Goal: Information Seeking & Learning: Learn about a topic

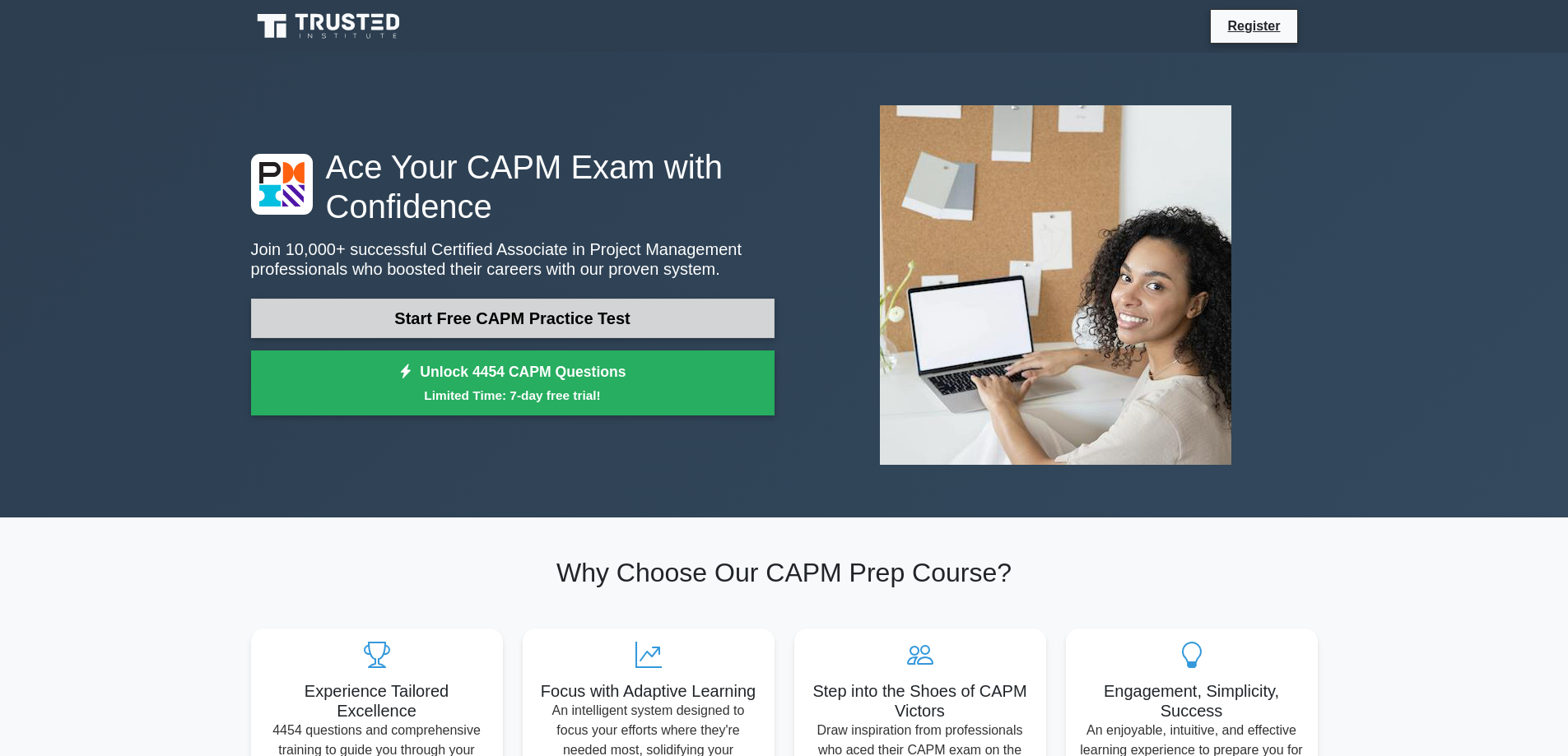
click at [559, 318] on link "Start Free CAPM Practice Test" at bounding box center [512, 318] width 523 height 39
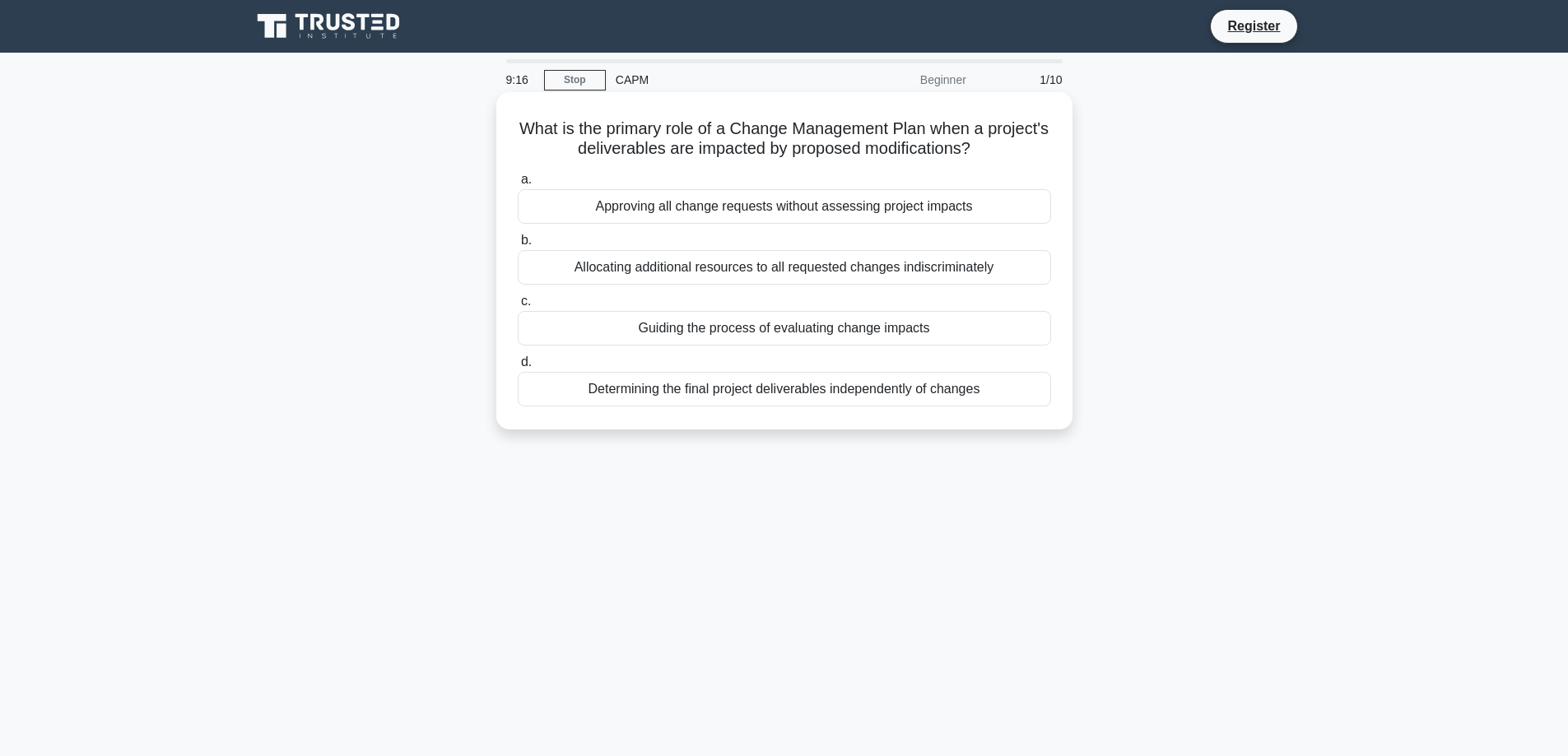
click at [808, 384] on div "Determining the final project deliverables independently of changes" at bounding box center [784, 389] width 534 height 34
click at [518, 368] on input "d. Determining the final project deliverables independently of changes" at bounding box center [518, 362] width 0 height 10
click at [667, 328] on div "Clearly define and document project requirements with stakeholder input." at bounding box center [784, 328] width 534 height 34
click at [518, 307] on input "c. Clearly define and document project requirements with stakeholder input." at bounding box center [518, 301] width 0 height 10
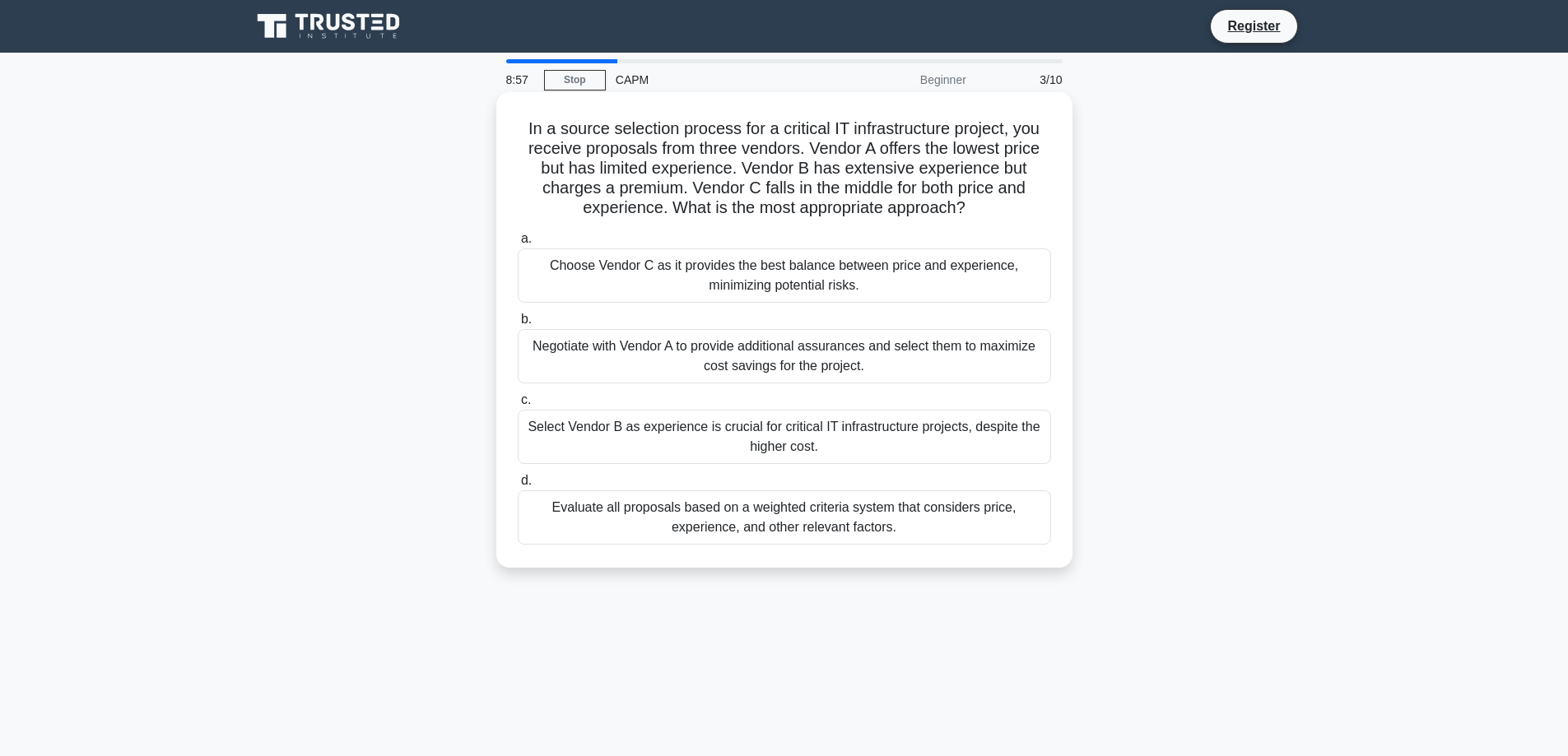
click at [664, 347] on div "Negotiate with Vendor A to provide additional assurances and select them to max…" at bounding box center [784, 355] width 534 height 54
click at [518, 325] on input "b. Negotiate with Vendor A to provide additional assurances and select them to …" at bounding box center [518, 319] width 0 height 10
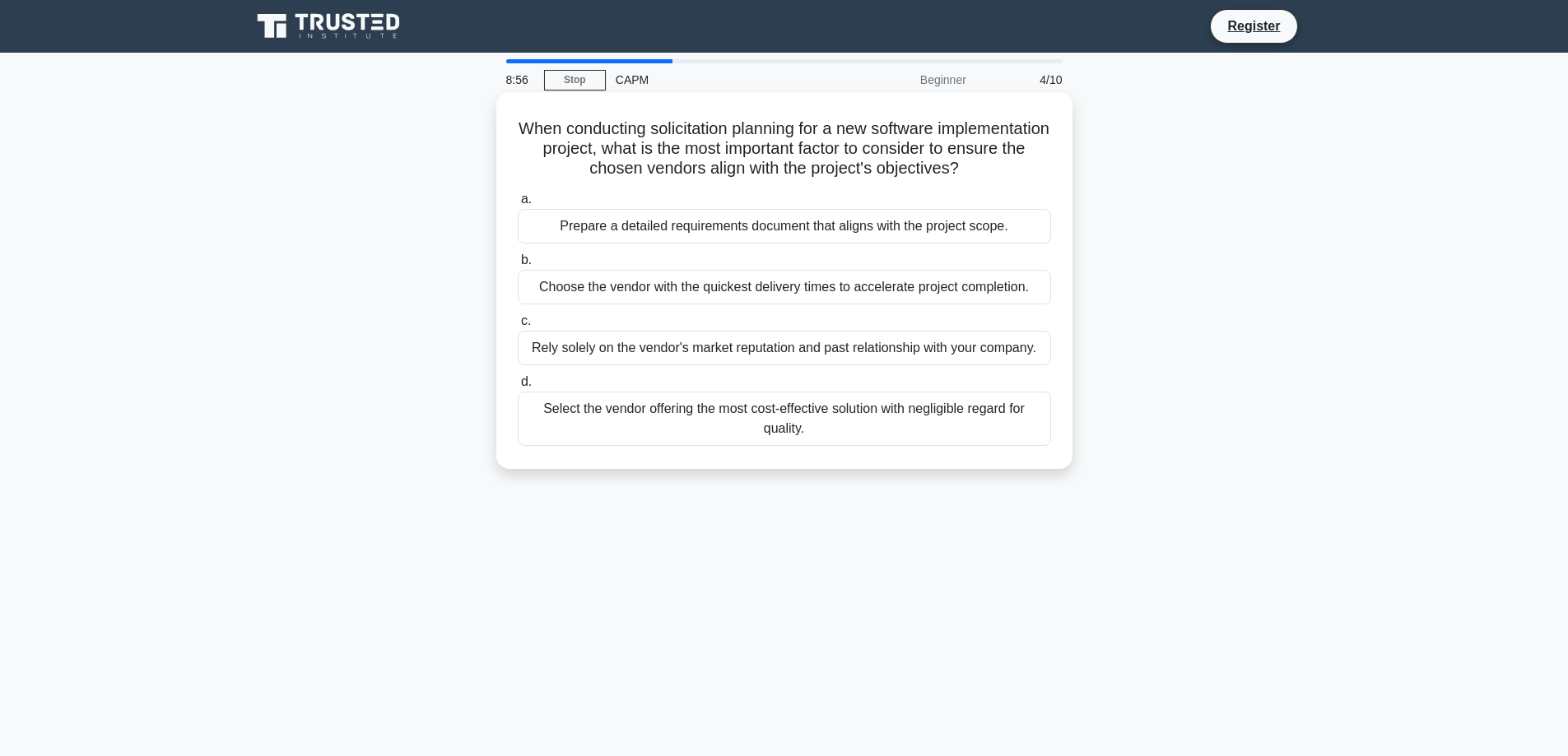
click at [665, 345] on div "Rely solely on the vendor's market reputation and past relationship with your c…" at bounding box center [784, 348] width 534 height 34
click at [518, 327] on input "c. Rely solely on the vendor's market reputation and past relationship with you…" at bounding box center [518, 321] width 0 height 10
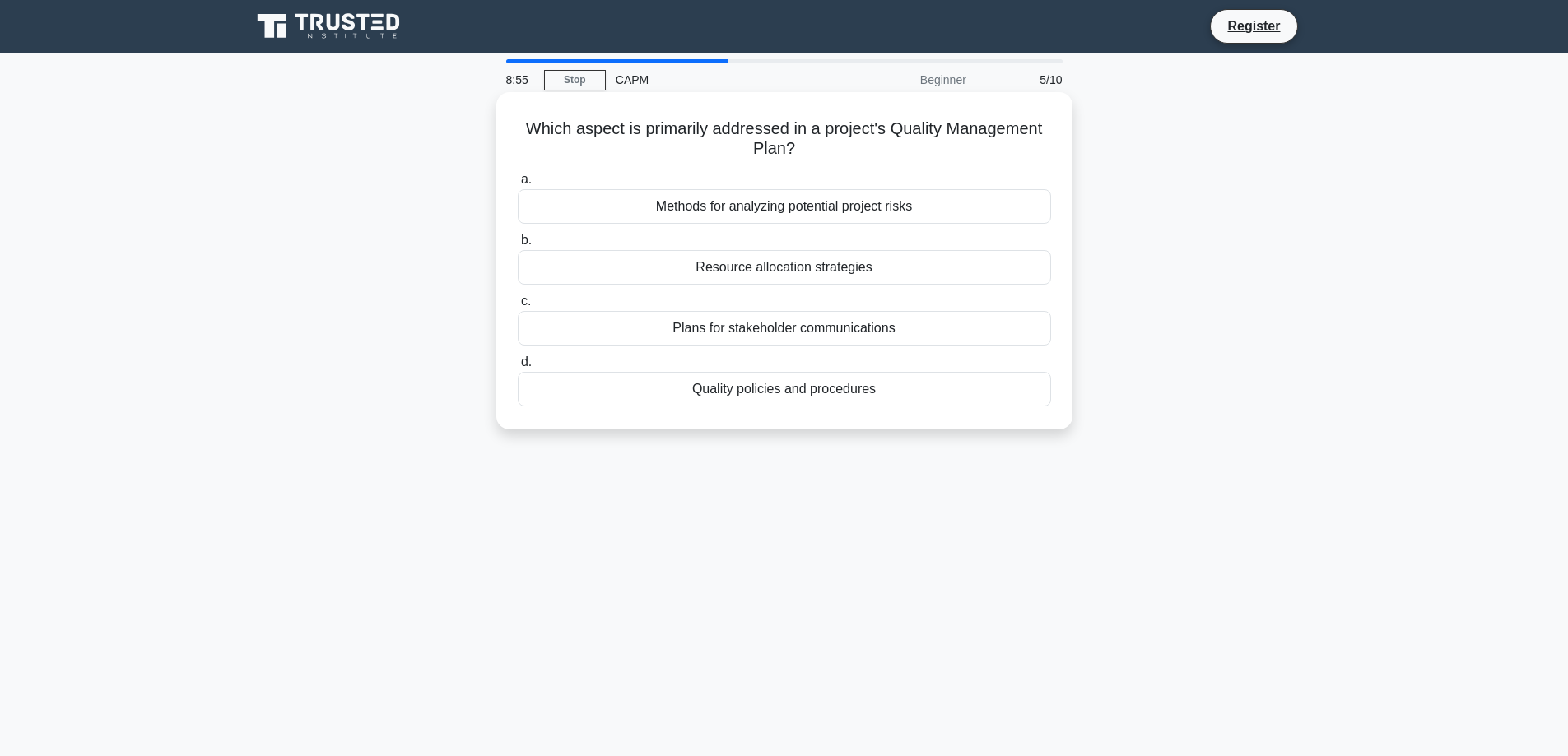
click at [683, 328] on div "Plans for stakeholder communications" at bounding box center [784, 328] width 534 height 34
click at [518, 307] on input "c. Plans for stakeholder communications" at bounding box center [518, 301] width 0 height 10
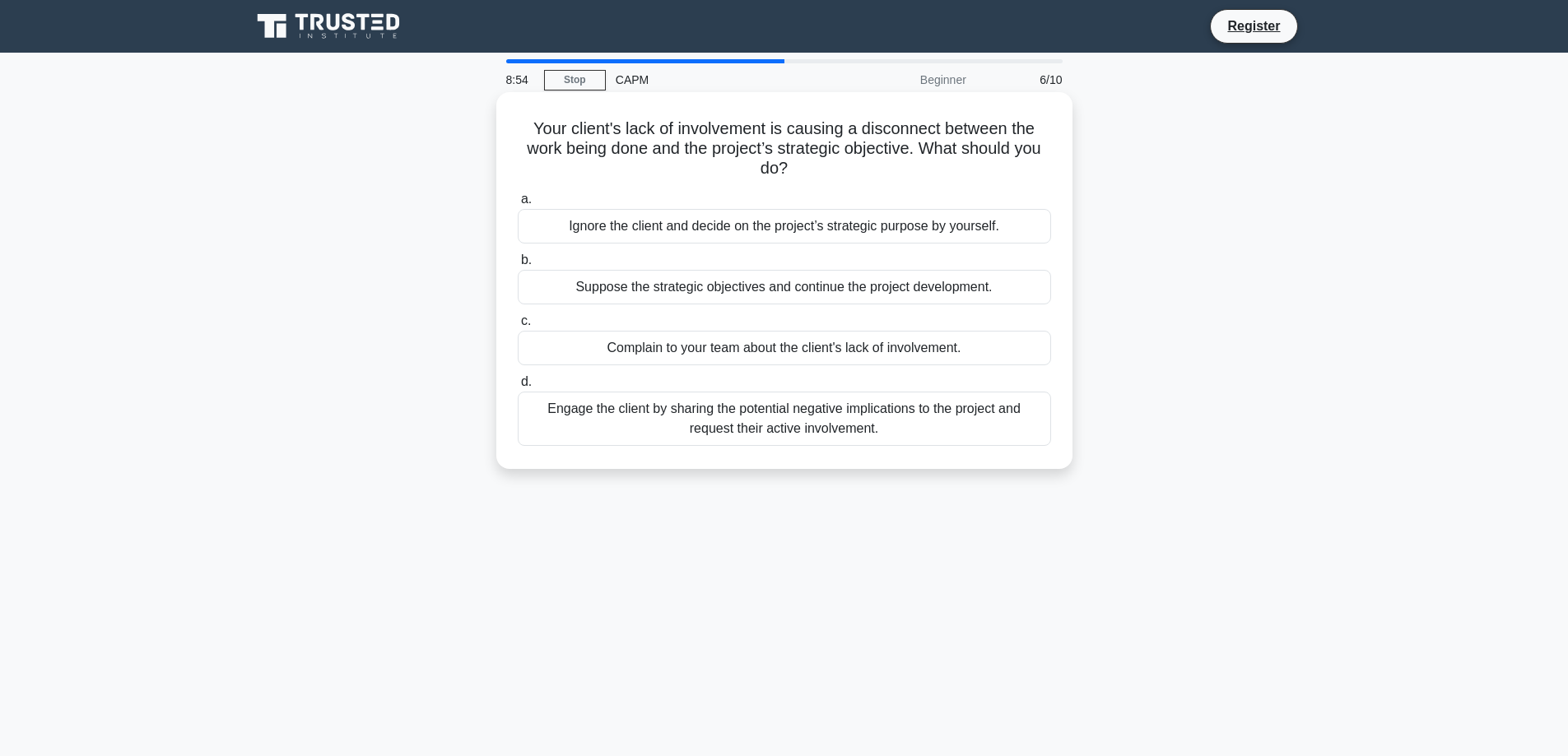
click at [710, 283] on div "Suppose the strategic objectives and continue the project development." at bounding box center [784, 287] width 534 height 34
click at [518, 265] on input "b. Suppose the strategic objectives and continue the project development." at bounding box center [518, 260] width 0 height 10
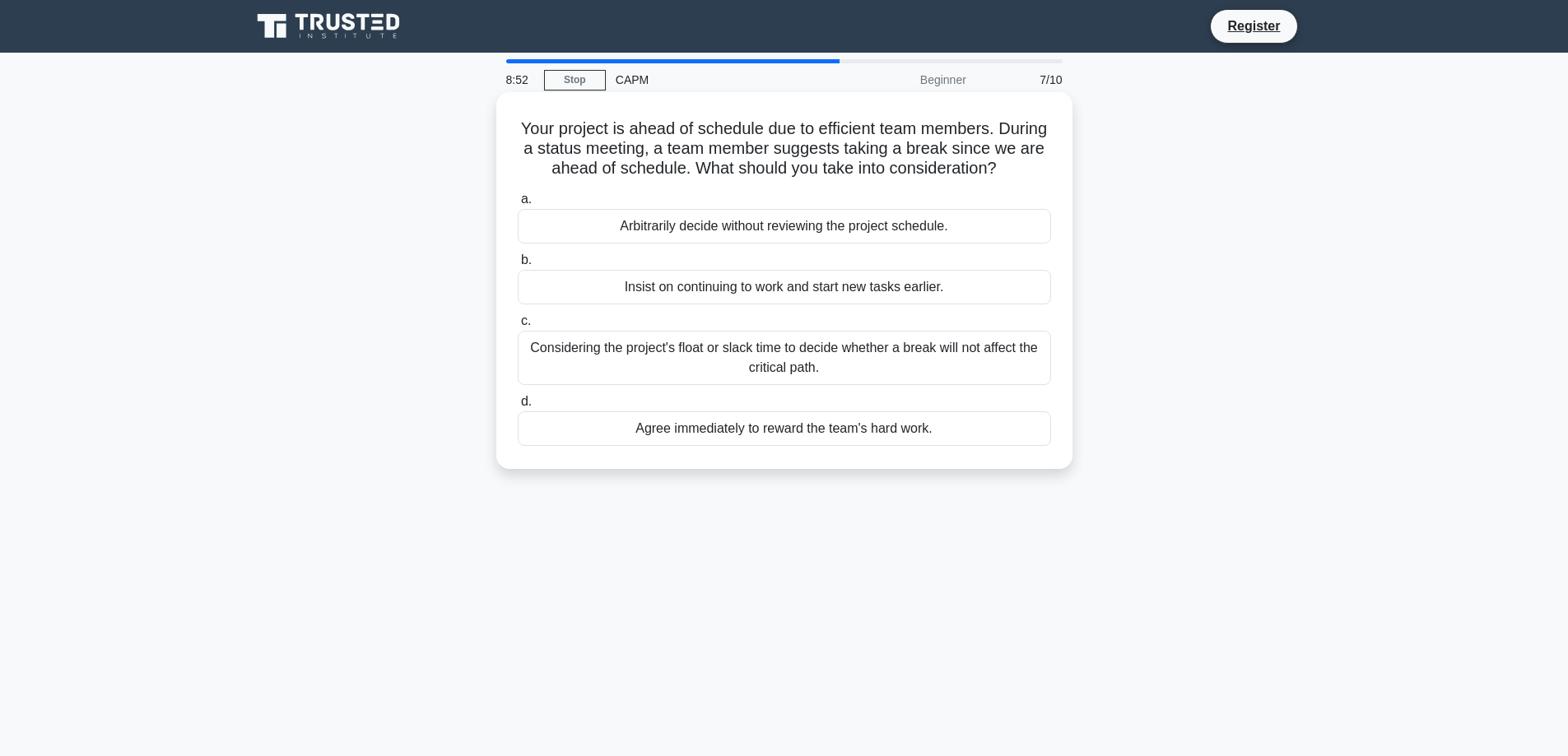
click at [709, 300] on div "Insist on continuing to work and start new tasks earlier." at bounding box center [784, 287] width 534 height 34
click at [518, 265] on input "b. Insist on continuing to work and start new tasks earlier." at bounding box center [518, 260] width 0 height 10
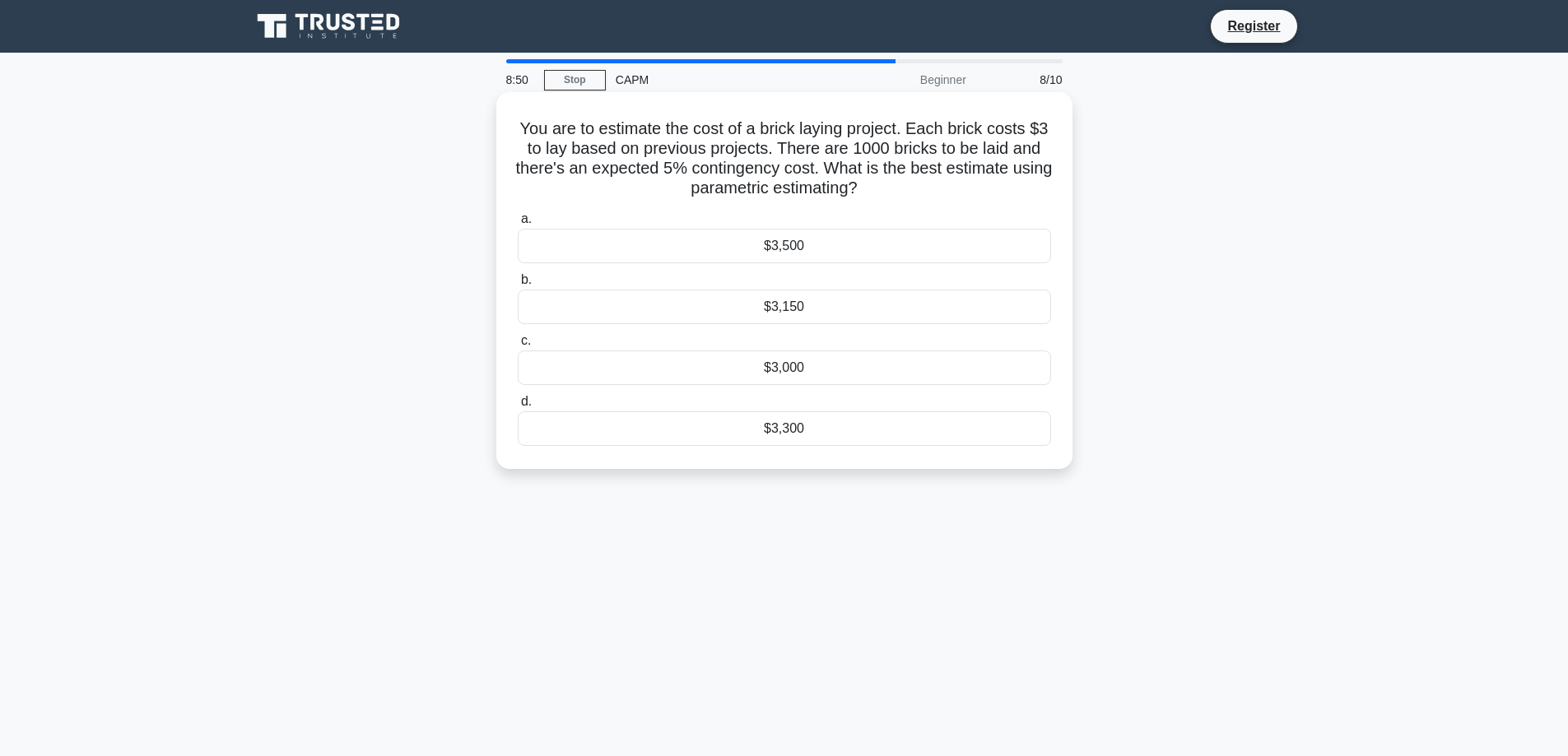
click at [775, 313] on div "$3,150" at bounding box center [784, 307] width 534 height 34
click at [518, 285] on input "b. $3,150" at bounding box center [518, 280] width 0 height 10
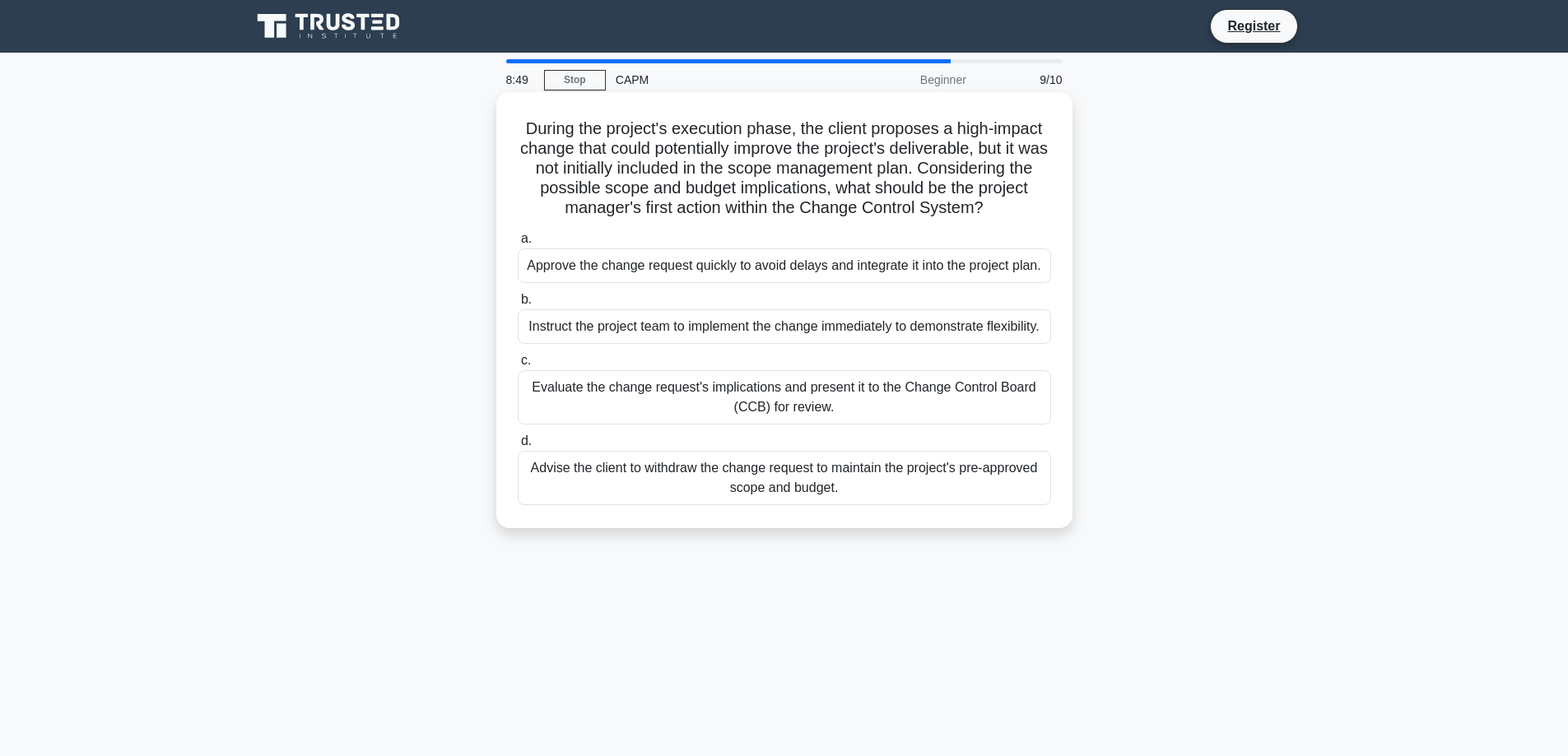
click at [668, 415] on div "Evaluate the change request's implications and present it to the Change Control…" at bounding box center [784, 396] width 534 height 54
click at [518, 366] on input "c. Evaluate the change request's implications and present it to the Change Cont…" at bounding box center [518, 360] width 0 height 10
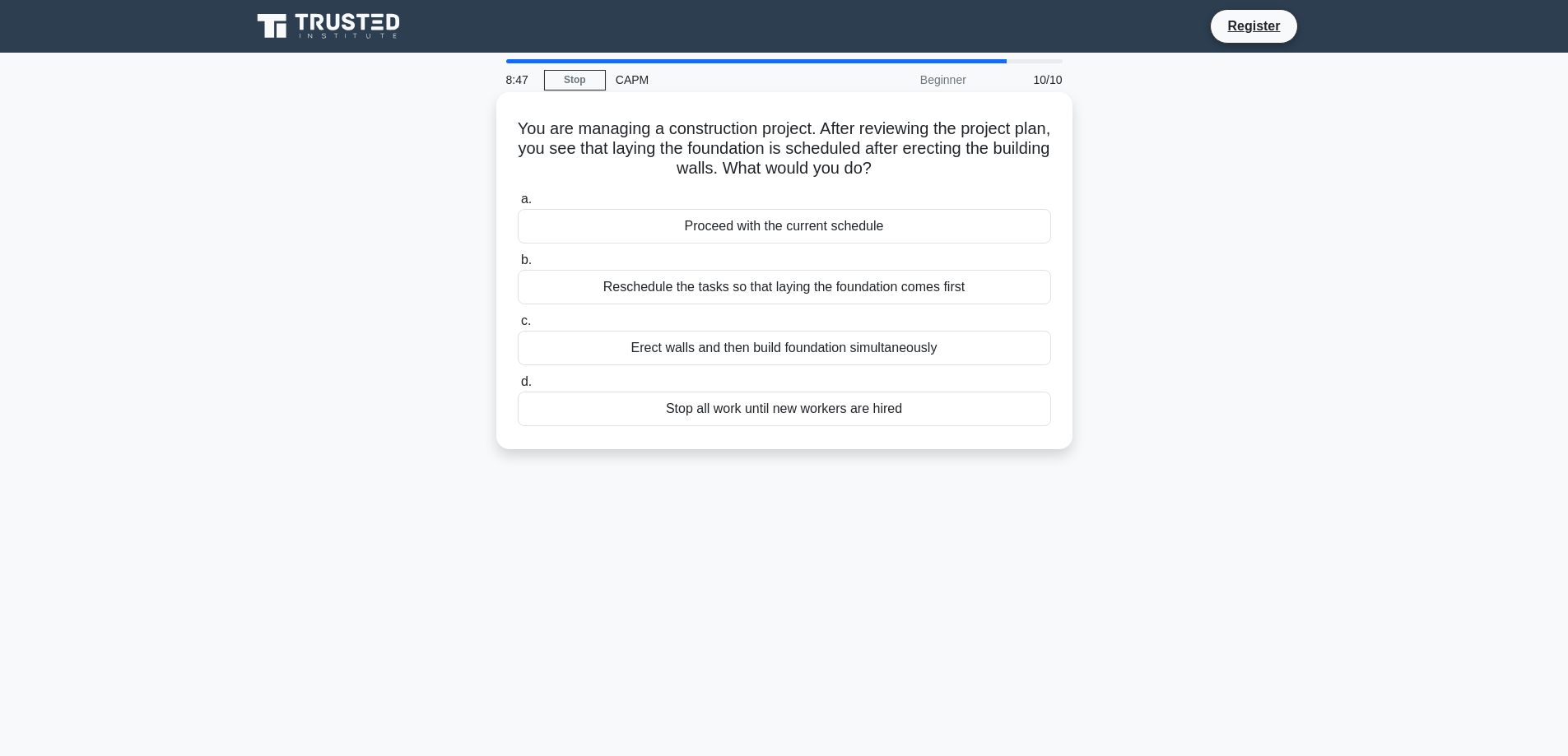
click at [718, 297] on div "Reschedule the tasks so that laying the foundation comes first" at bounding box center [784, 287] width 534 height 34
click at [518, 265] on input "b. Reschedule the tasks so that laying the foundation comes first" at bounding box center [518, 260] width 0 height 10
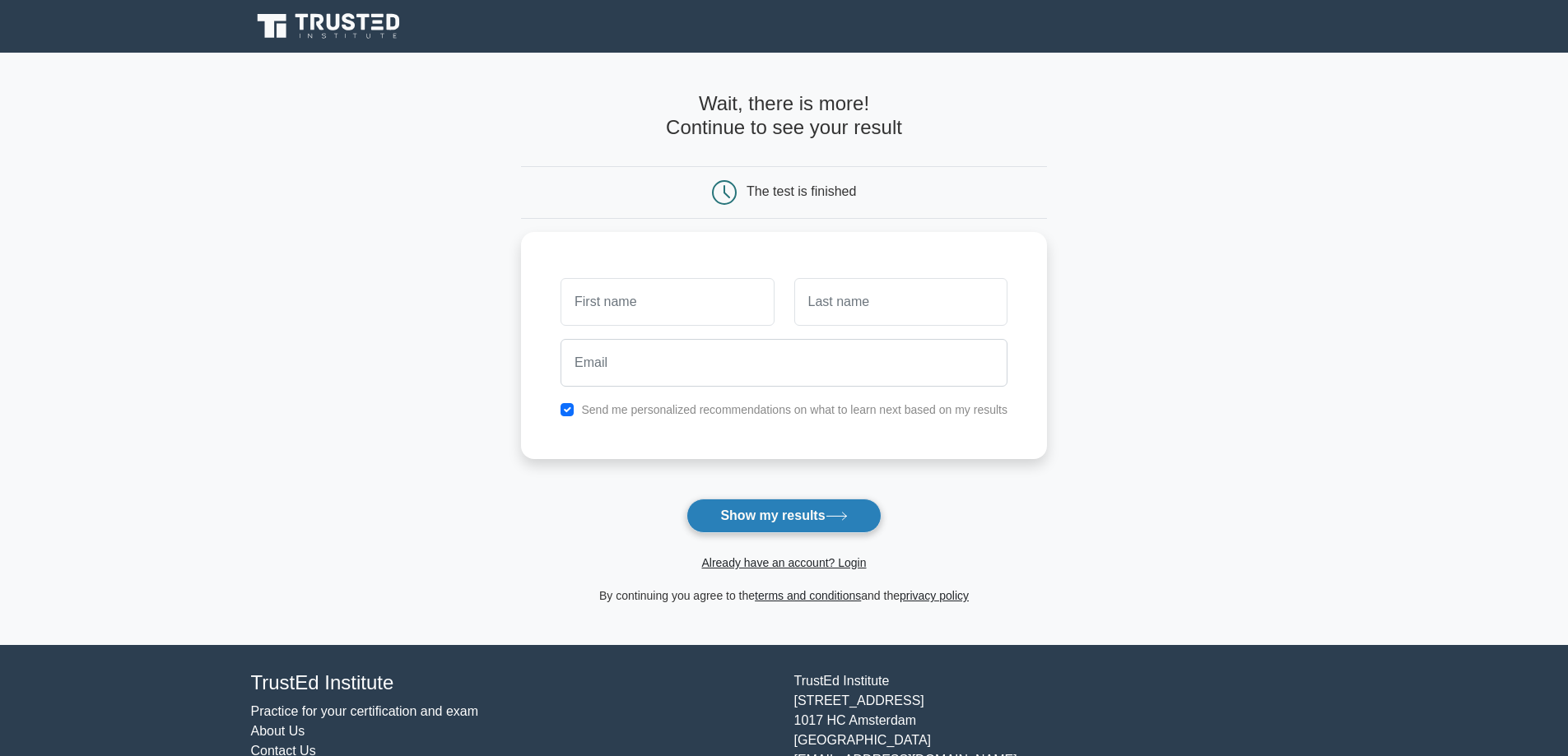
click at [724, 511] on button "Show my results" at bounding box center [784, 515] width 194 height 34
